Goal: Information Seeking & Learning: Learn about a topic

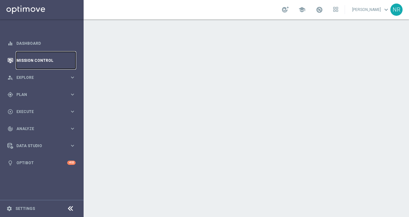
click at [41, 62] on link "Mission Control" at bounding box center [45, 60] width 59 height 17
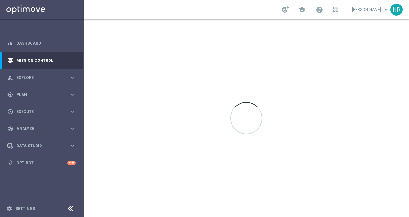
click at [72, 209] on icon at bounding box center [71, 209] width 8 height 8
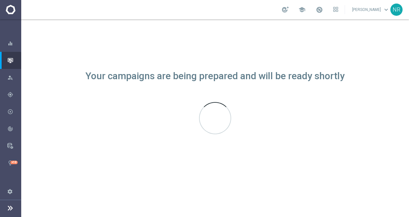
click at [10, 207] on icon at bounding box center [10, 208] width 8 height 8
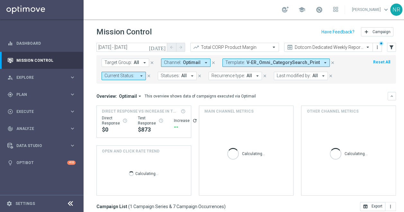
click at [67, 204] on div at bounding box center [70, 204] width 12 height 10
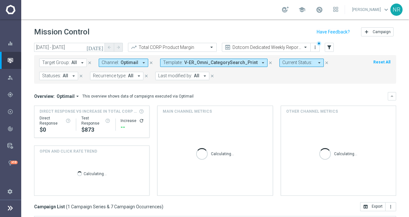
click at [268, 61] on icon "close" at bounding box center [270, 62] width 5 height 5
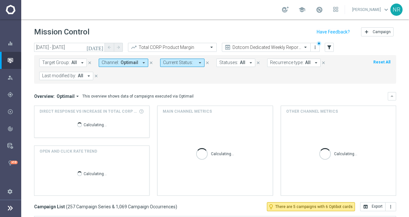
click at [141, 62] on icon "arrow_drop_down" at bounding box center [144, 63] width 6 height 6
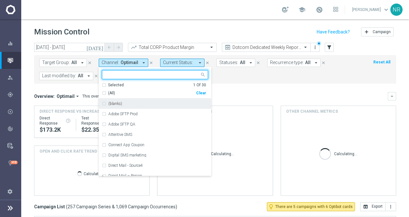
click at [118, 85] on div "Selected" at bounding box center [116, 84] width 16 height 5
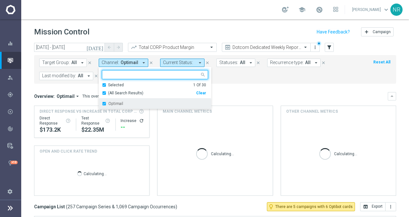
click at [113, 106] on div "Optimail" at bounding box center [155, 103] width 106 height 10
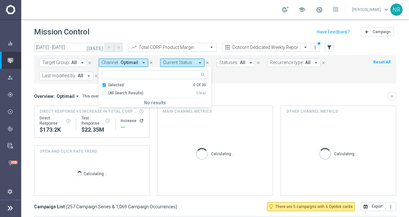
click at [113, 81] on ng-select "Selected 0 Of 30 (All Search Results) Clear No results" at bounding box center [155, 88] width 113 height 37
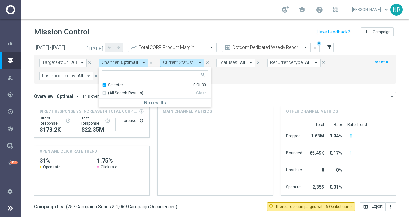
click at [113, 83] on div "Selected" at bounding box center [116, 84] width 16 height 5
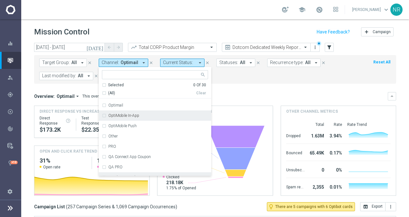
scroll to position [171, 0]
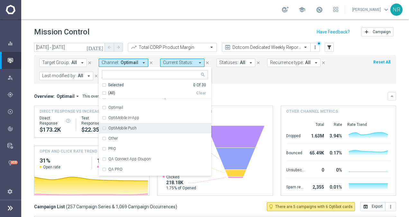
click at [141, 126] on div "OptiMobile Push" at bounding box center [158, 128] width 100 height 4
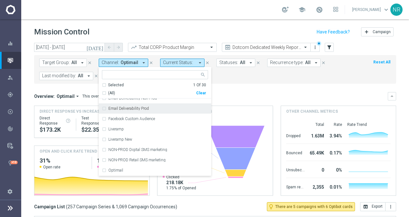
click at [262, 86] on mini-dashboard "Overview: Optimail arrow_drop_down This overview shows data of campaigns execut…" at bounding box center [215, 143] width 362 height 118
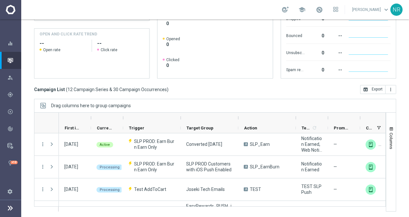
scroll to position [17, 0]
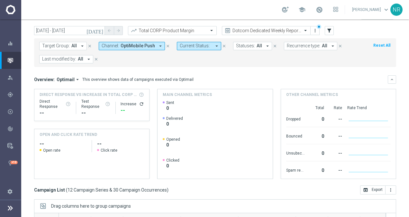
click at [134, 47] on span "OptiMobile Push" at bounding box center [138, 45] width 34 height 5
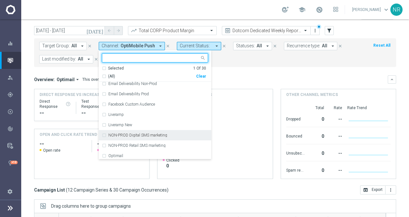
scroll to position [178, 0]
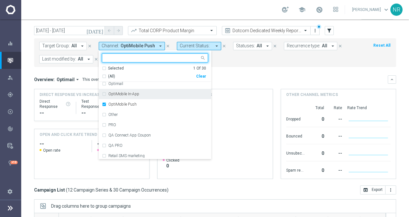
click at [128, 96] on div "OptiMobile In-App" at bounding box center [155, 94] width 106 height 10
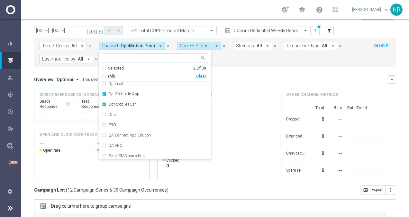
click at [246, 82] on div "Overview: Optimail arrow_drop_down This overview shows data of campaigns execut…" at bounding box center [215, 79] width 362 height 8
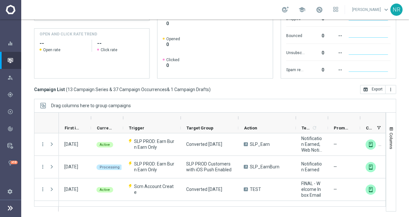
scroll to position [0, 0]
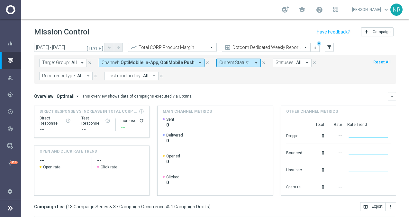
click at [155, 60] on span "OptiMobile In-App, OptiMobile Push" at bounding box center [158, 62] width 74 height 5
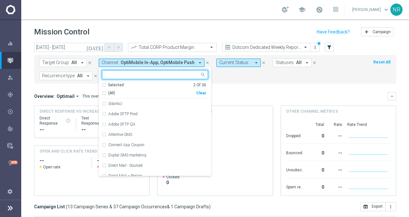
click at [112, 85] on div "Selected" at bounding box center [116, 84] width 16 height 5
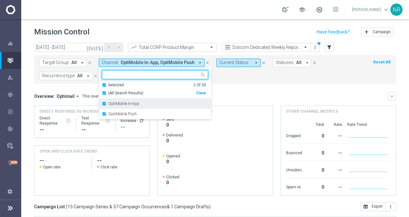
click at [118, 105] on label "OptiMobile In-App" at bounding box center [123, 104] width 31 height 4
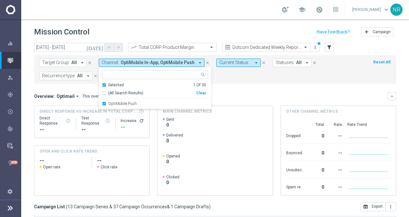
click at [113, 86] on div "Selected" at bounding box center [116, 84] width 16 height 5
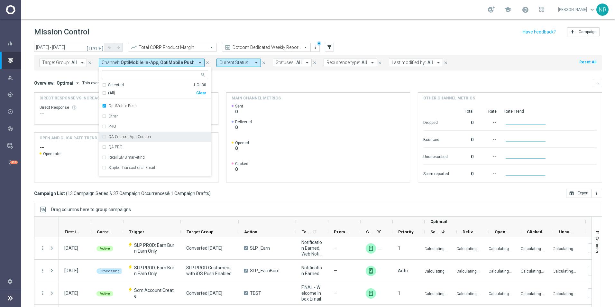
scroll to position [193, 0]
click at [9, 217] on div at bounding box center [10, 298] width 8 height 17
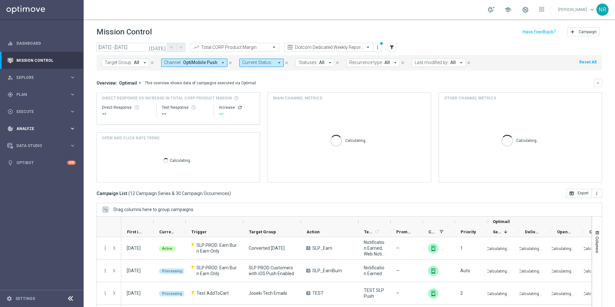
click at [52, 128] on span "Analyze" at bounding box center [42, 129] width 53 height 4
click at [48, 131] on div "track_changes Analyze" at bounding box center [38, 129] width 62 height 6
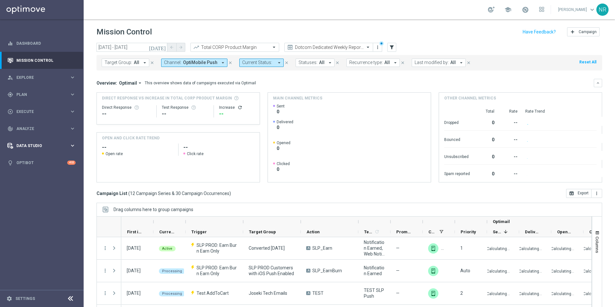
click at [46, 150] on div "Data Studio keyboard_arrow_right" at bounding box center [41, 145] width 83 height 17
click at [31, 160] on link "Attributes" at bounding box center [42, 158] width 50 height 5
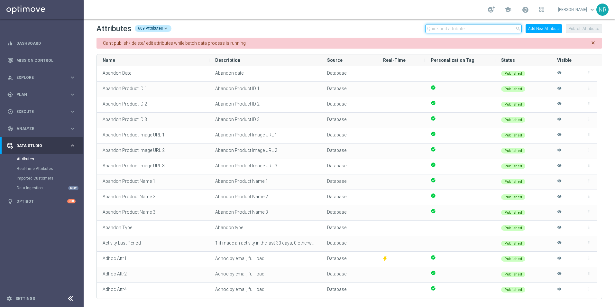
click at [409, 29] on input "text" at bounding box center [473, 28] width 97 height 9
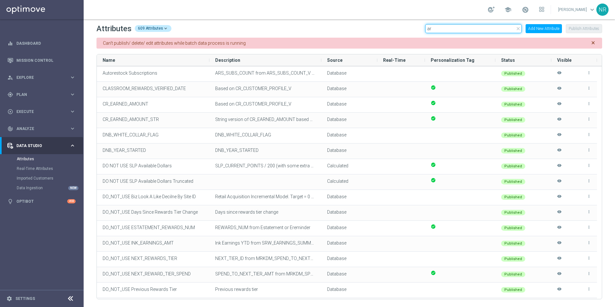
type input "a"
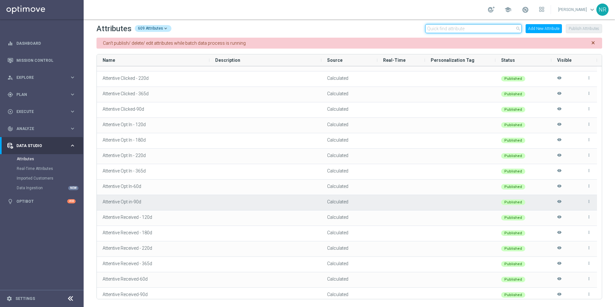
scroll to position [290, 0]
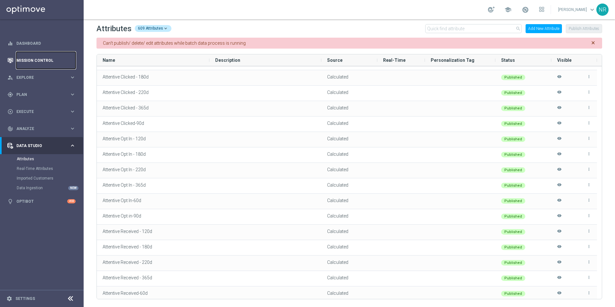
click at [33, 55] on link "Mission Control" at bounding box center [45, 60] width 59 height 17
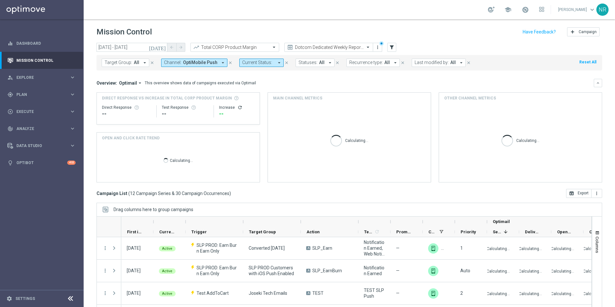
click at [228, 62] on icon "close" at bounding box center [230, 62] width 5 height 5
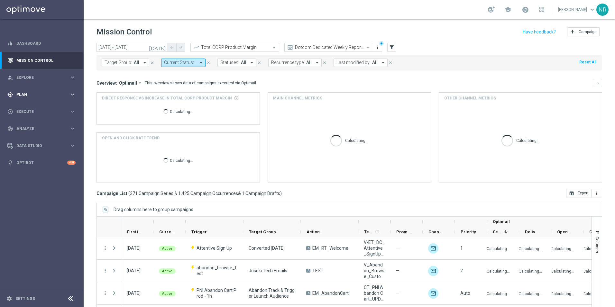
click at [30, 97] on div "gps_fixed Plan" at bounding box center [38, 95] width 62 height 6
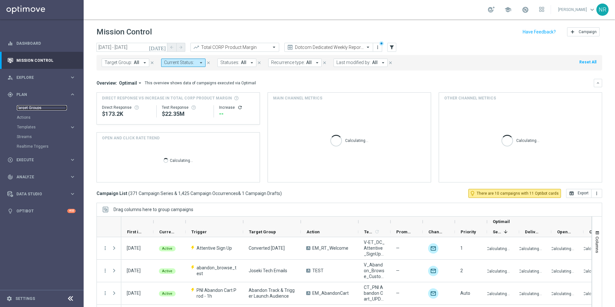
click at [29, 107] on link "Target Groups" at bounding box center [42, 107] width 50 height 5
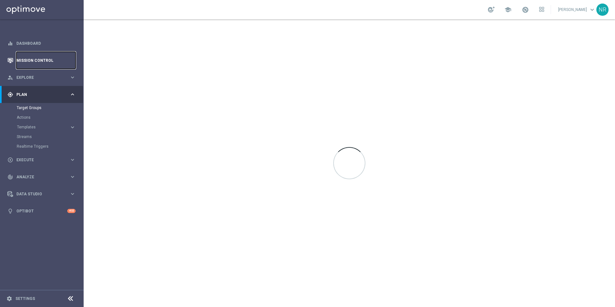
click at [43, 61] on link "Mission Control" at bounding box center [45, 60] width 59 height 17
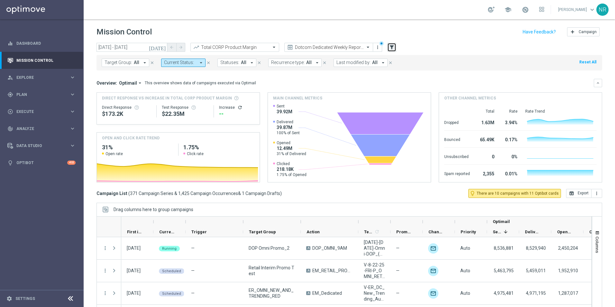
click at [389, 48] on icon "filter_alt" at bounding box center [392, 47] width 6 height 6
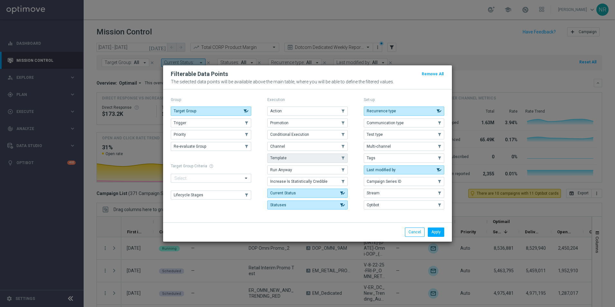
click at [288, 162] on button "Template" at bounding box center [307, 157] width 80 height 9
click at [409, 217] on li "Apply" at bounding box center [436, 231] width 20 height 9
click at [409, 217] on button "Apply" at bounding box center [436, 231] width 16 height 9
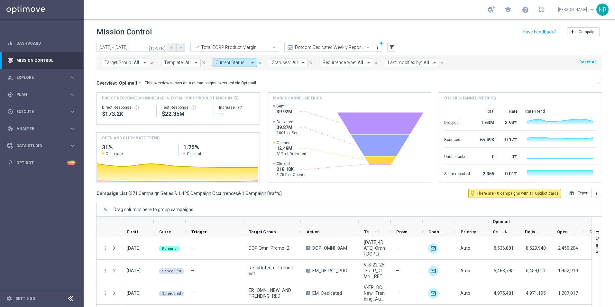
click at [178, 64] on span "Template:" at bounding box center [174, 62] width 20 height 5
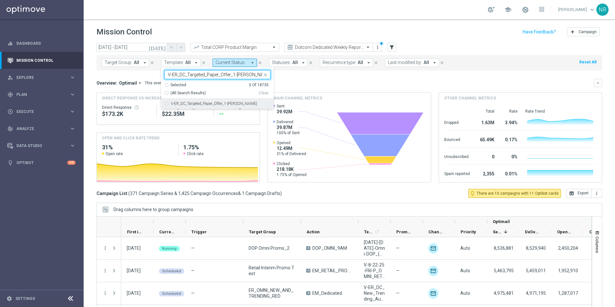
click at [205, 107] on div "V-ER_DC_Targeted_Paper_Offer_1-[PERSON_NAME]" at bounding box center [217, 103] width 106 height 10
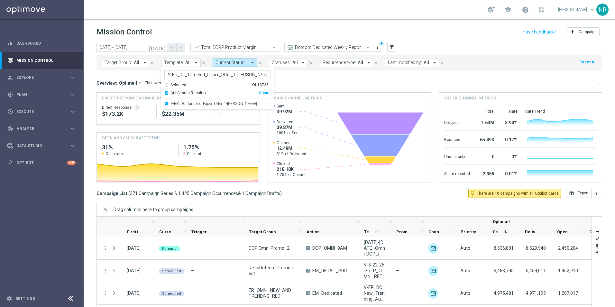
click at [235, 74] on input "V-ER_DC_Targeted_Paper_Offer_1-[PERSON_NAME]" at bounding box center [215, 74] width 94 height 5
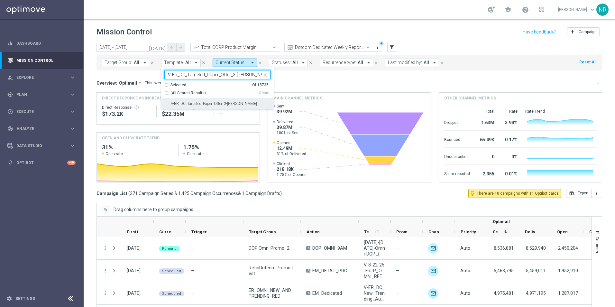
click at [226, 102] on label "V-ER_DC_Targeted_Paper_Offer_3-[PERSON_NAME]" at bounding box center [214, 104] width 86 height 4
type input "V-ER_DC_Targeted_Paper_Offer_3-[PERSON_NAME]"
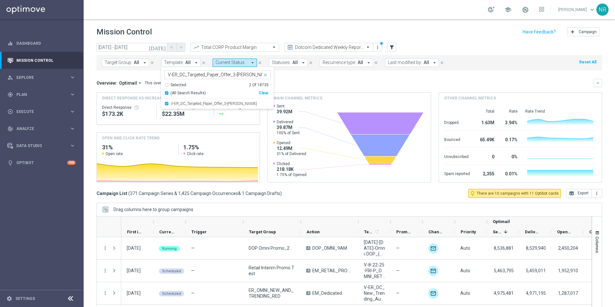
click at [321, 88] on div "Overview: Optimail arrow_drop_down This overview shows data of campaigns execut…" at bounding box center [350, 131] width 506 height 104
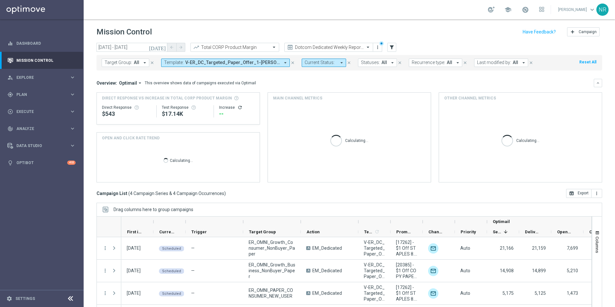
click at [164, 48] on icon "[DATE]" at bounding box center [157, 47] width 17 height 6
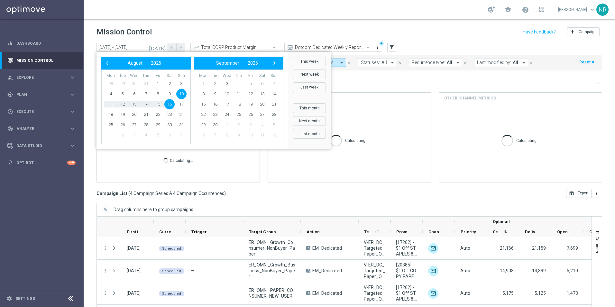
click at [179, 93] on span "10" at bounding box center [181, 94] width 10 height 10
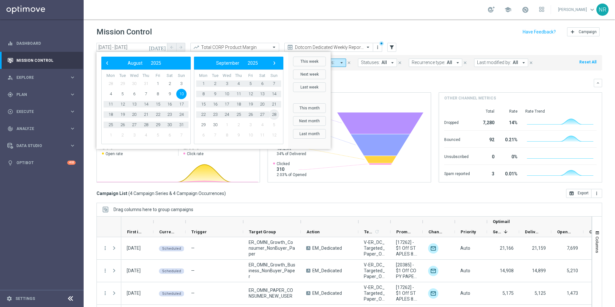
click at [276, 114] on span "28" at bounding box center [274, 114] width 10 height 10
type input "[DATE] - [DATE]"
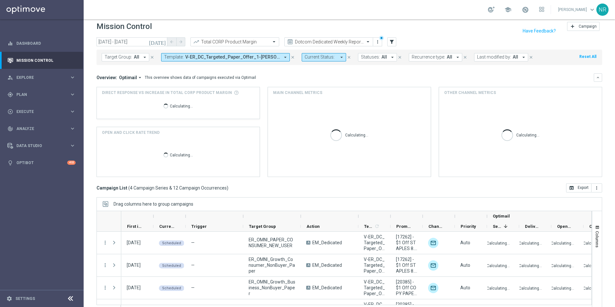
scroll to position [15, 0]
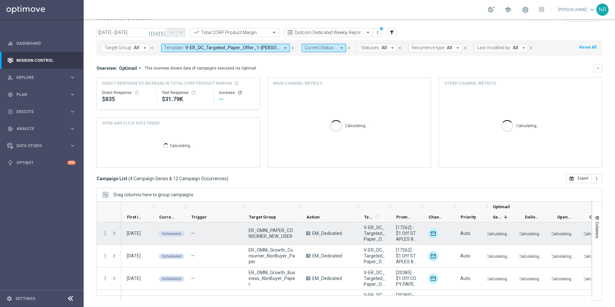
click at [112, 217] on span at bounding box center [114, 233] width 6 height 5
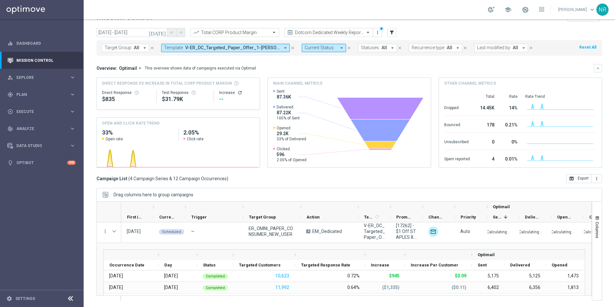
scroll to position [0, 0]
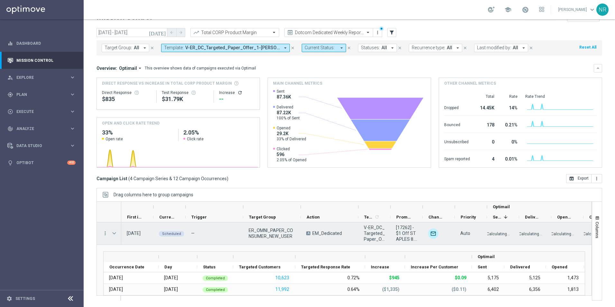
click at [115, 217] on span at bounding box center [114, 233] width 6 height 5
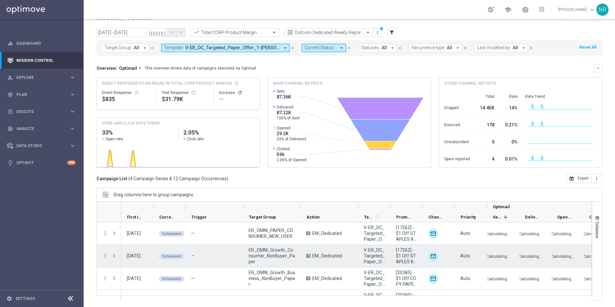
click at [114, 217] on span at bounding box center [114, 255] width 6 height 5
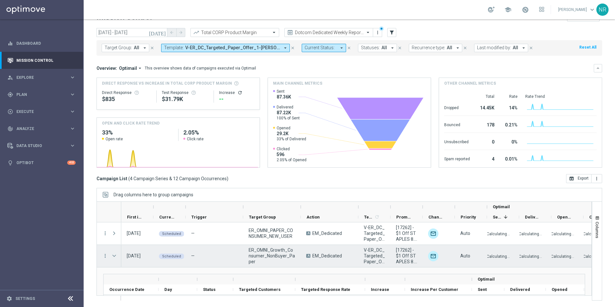
click at [115, 217] on span at bounding box center [114, 255] width 6 height 5
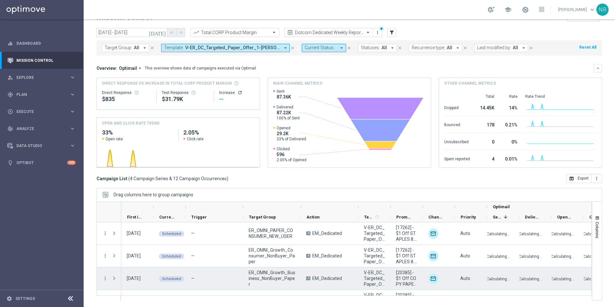
drag, startPoint x: 115, startPoint y: 276, endPoint x: 169, endPoint y: 241, distance: 64.5
click at [115, 217] on span at bounding box center [114, 278] width 6 height 5
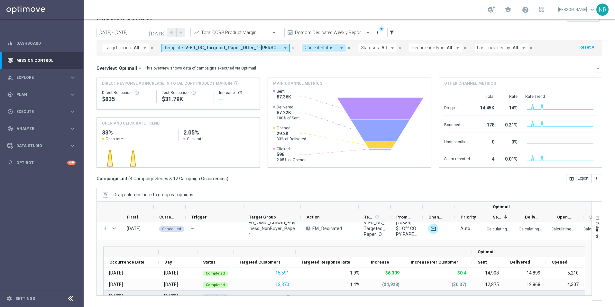
scroll to position [28, 0]
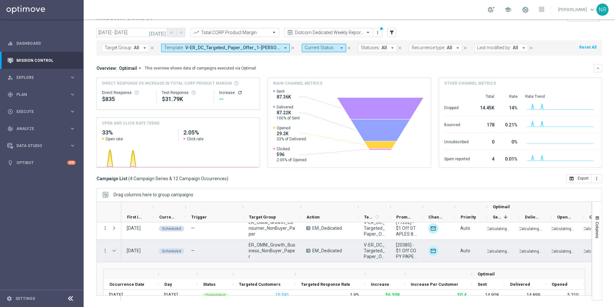
click at [115, 217] on span at bounding box center [114, 250] width 6 height 5
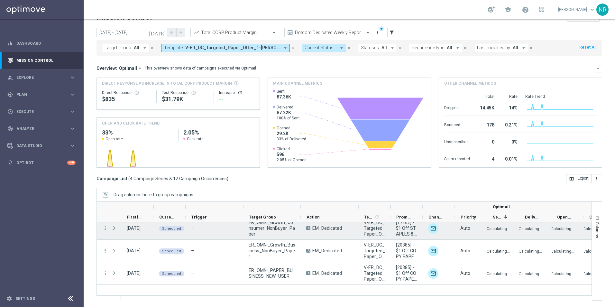
scroll to position [17, 0]
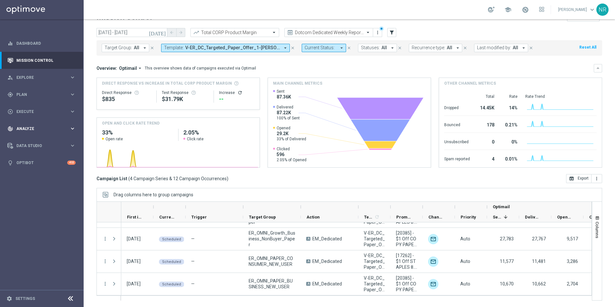
click at [43, 132] on div "track_changes Analyze keyboard_arrow_right" at bounding box center [41, 128] width 83 height 17
click at [45, 190] on span "BI Studio" at bounding box center [40, 190] width 46 height 4
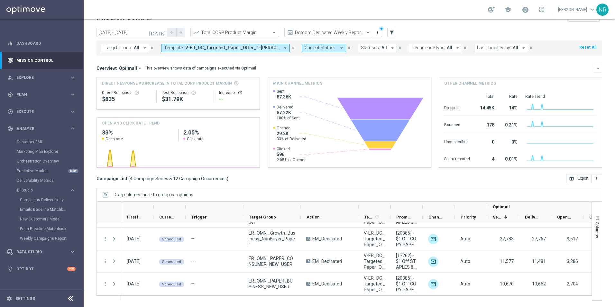
click at [4, 176] on section "Customer 360 Marketing Plan Explorer Orchestration Overview Predictive Models N…" at bounding box center [41, 190] width 83 height 106
click at [90, 127] on div "[DATE] [DATE] - [DATE] arrow_back arrow_forward Total CORP Product Margin trend…" at bounding box center [349, 157] width 531 height 258
click at [409, 178] on div "Campaign List ( 4 Campaign Series & 12 Campaign Occurrences ) open_in_browser E…" at bounding box center [350, 178] width 506 height 9
click at [69, 129] on span "Analyze" at bounding box center [42, 129] width 53 height 4
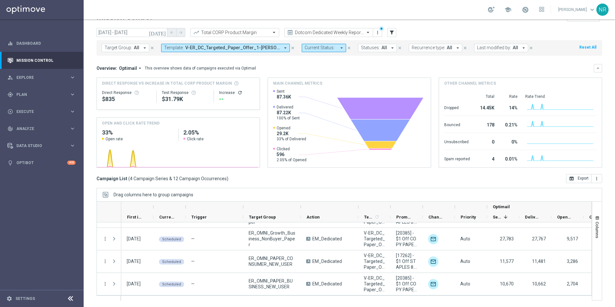
click at [317, 66] on div "Overview: Optimail arrow_drop_down This overview shows data of campaigns execut…" at bounding box center [345, 68] width 497 height 6
click at [292, 48] on icon "close" at bounding box center [292, 48] width 5 height 5
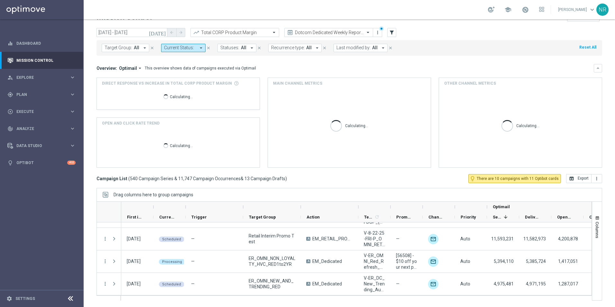
click at [364, 71] on div "Overview: Optimail arrow_drop_down This overview shows data of campaigns execut…" at bounding box center [345, 68] width 497 height 6
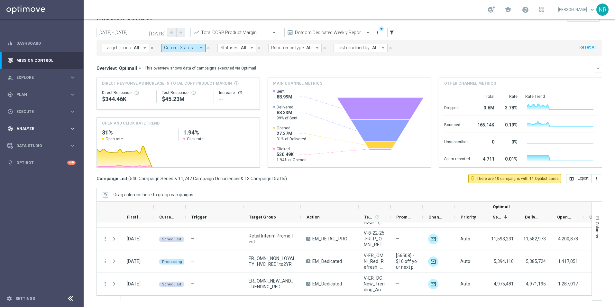
click at [30, 127] on span "Analyze" at bounding box center [42, 129] width 53 height 4
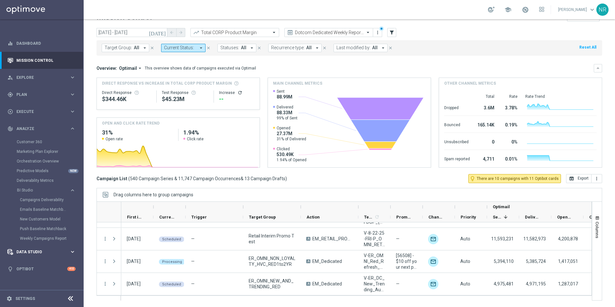
click at [50, 217] on div "Data Studio keyboard_arrow_right" at bounding box center [41, 251] width 83 height 17
click at [33, 158] on link "Attributes" at bounding box center [42, 158] width 50 height 5
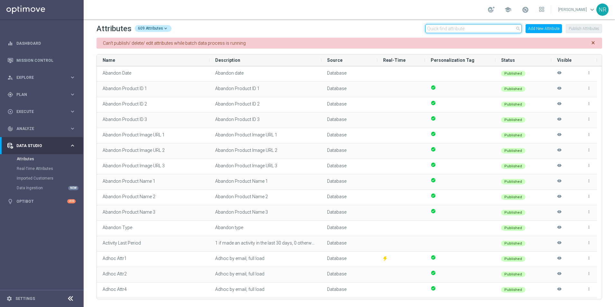
click at [409, 25] on input "text" at bounding box center [473, 28] width 97 height 9
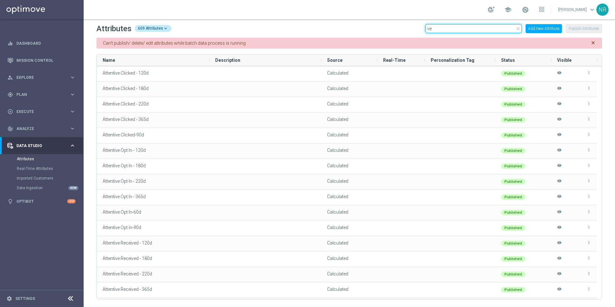
type input "v"
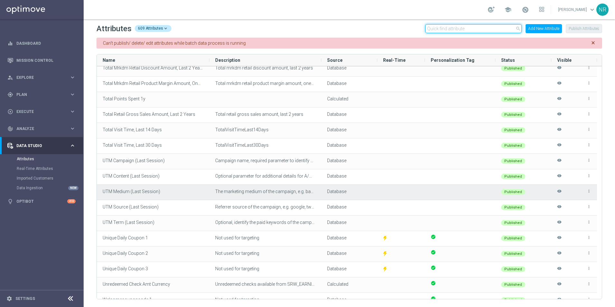
scroll to position [9156, 0]
